Goal: Check status: Check status

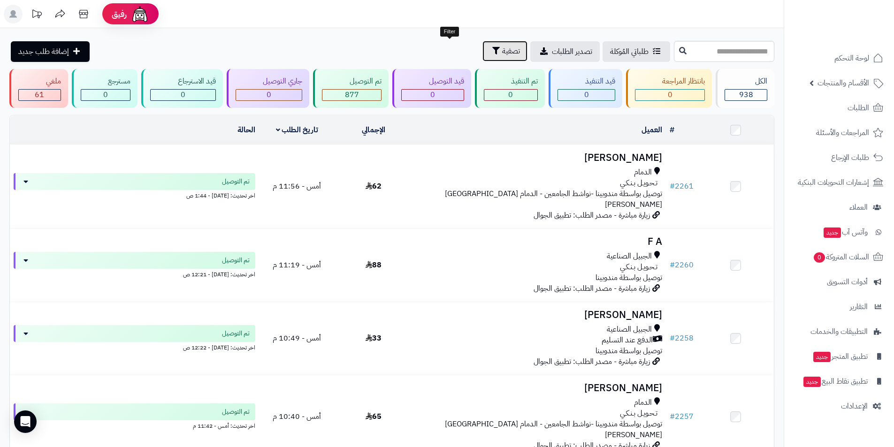
click at [483, 54] on button "تصفية" at bounding box center [505, 51] width 45 height 21
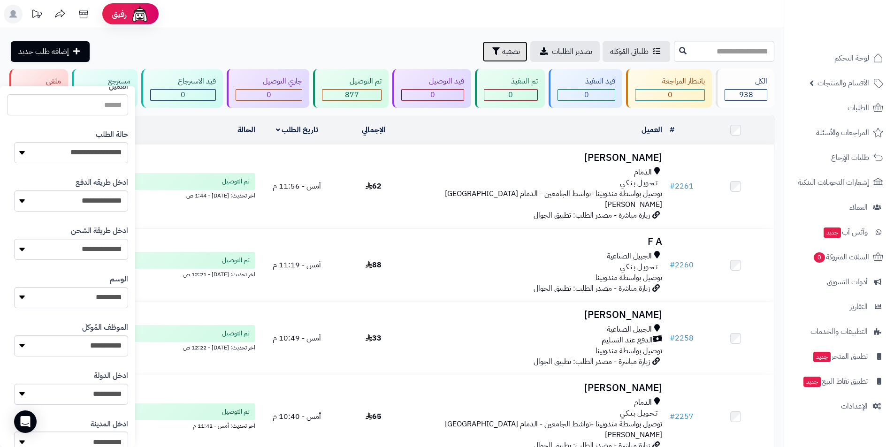
scroll to position [329, 0]
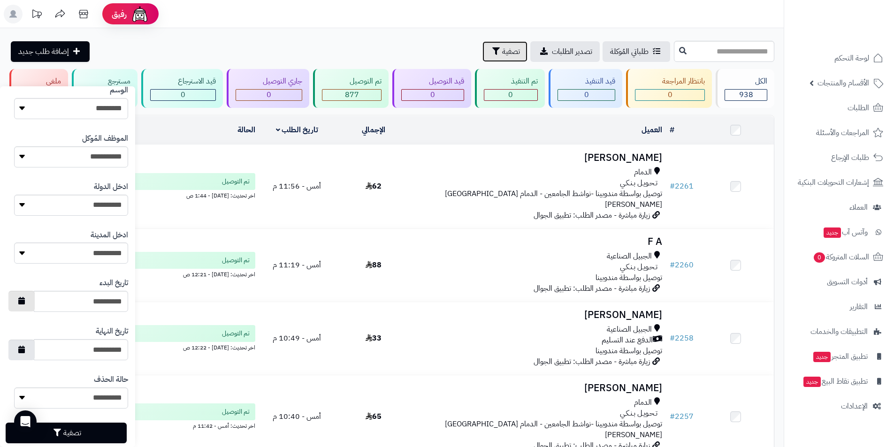
click at [25, 303] on button "button" at bounding box center [21, 301] width 26 height 21
click at [76, 394] on td "24" at bounding box center [73, 392] width 16 height 14
type input "**********"
click at [22, 350] on button "button" at bounding box center [21, 349] width 26 height 21
click at [74, 300] on td "24" at bounding box center [73, 301] width 16 height 14
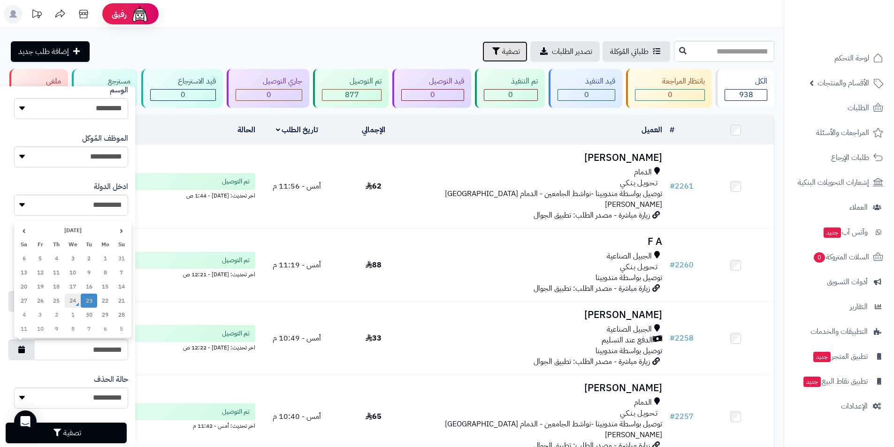
type input "**********"
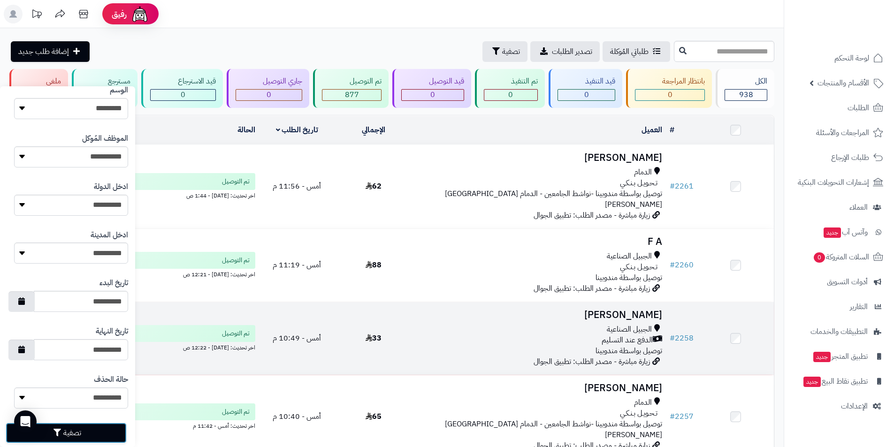
drag, startPoint x: 91, startPoint y: 435, endPoint x: 261, endPoint y: 346, distance: 191.9
click at [91, 434] on button "تصفية" at bounding box center [66, 433] width 121 height 21
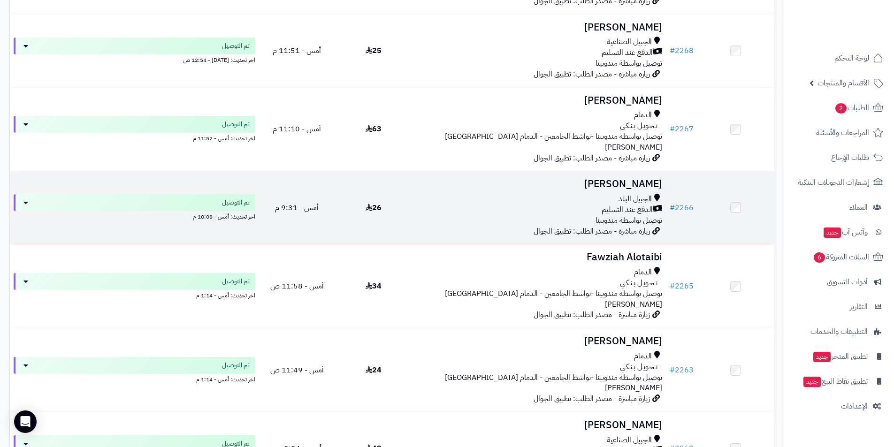
scroll to position [161, 0]
